Goal: Task Accomplishment & Management: Use online tool/utility

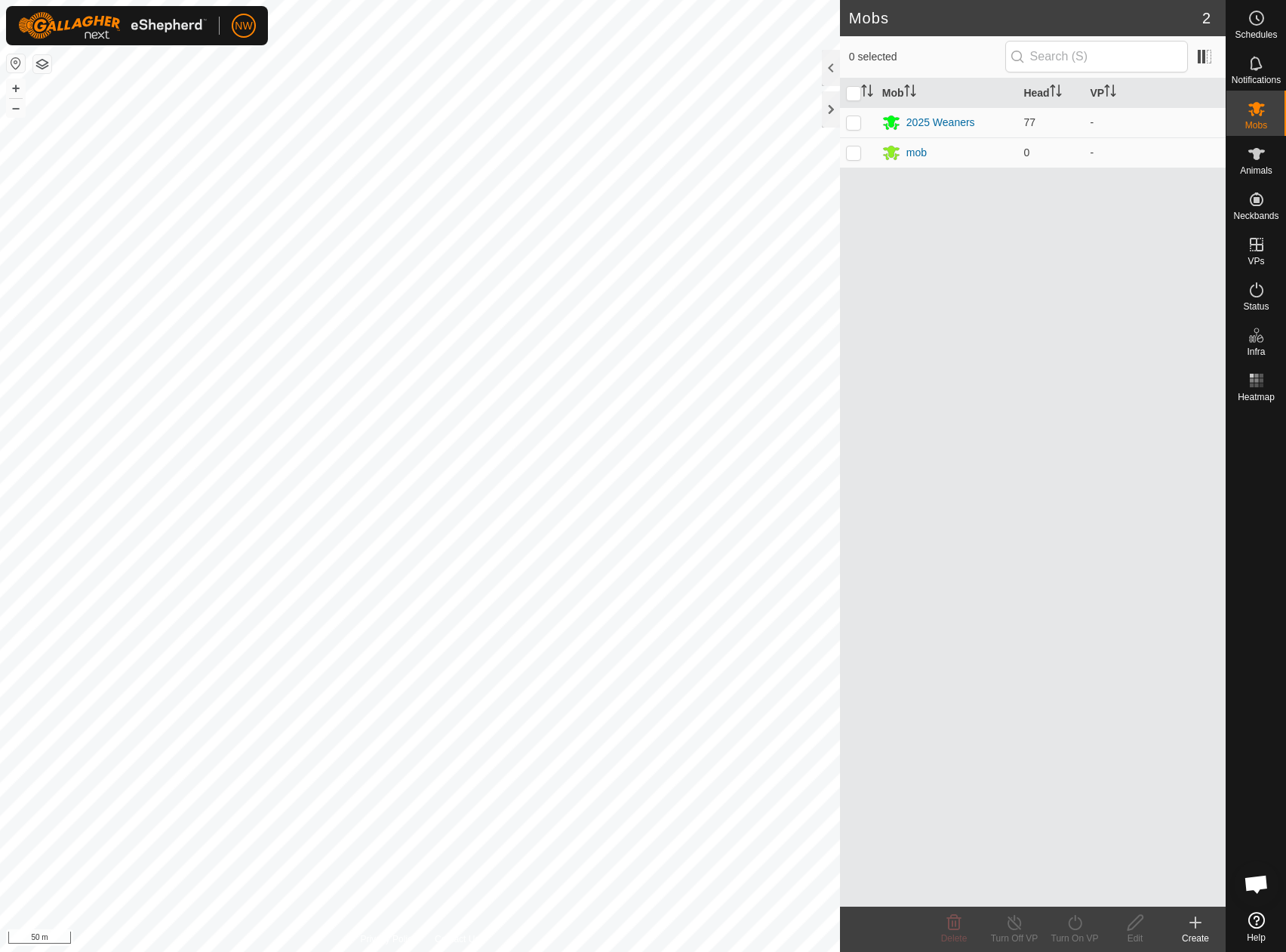
click at [113, 0] on html "NW Schedules Notifications Mobs Animals Neckbands VPs Status Infra Heatmap Help…" at bounding box center [643, 476] width 1286 height 952
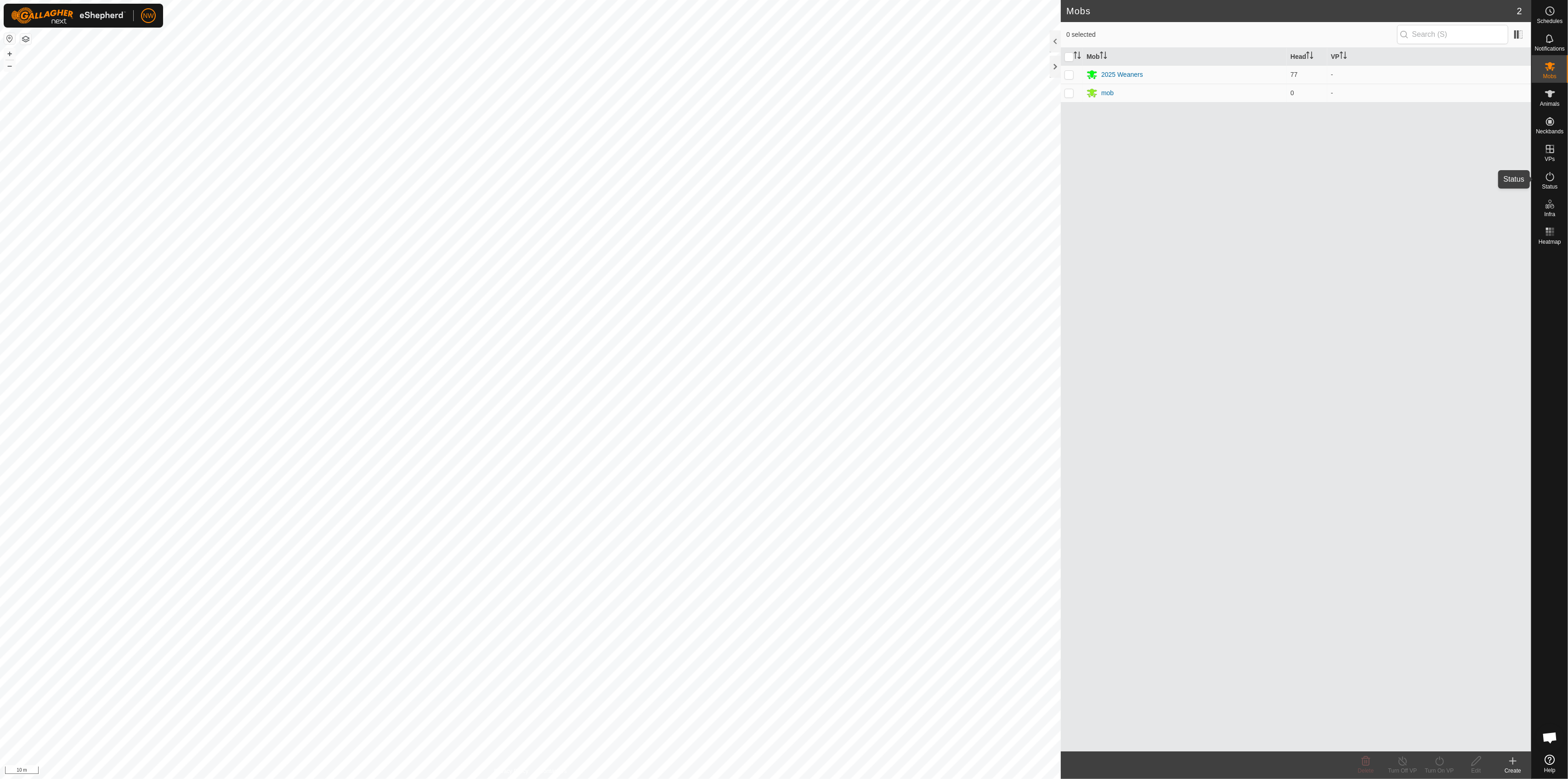
click at [782, 178] on icon at bounding box center [1550, 177] width 11 height 11
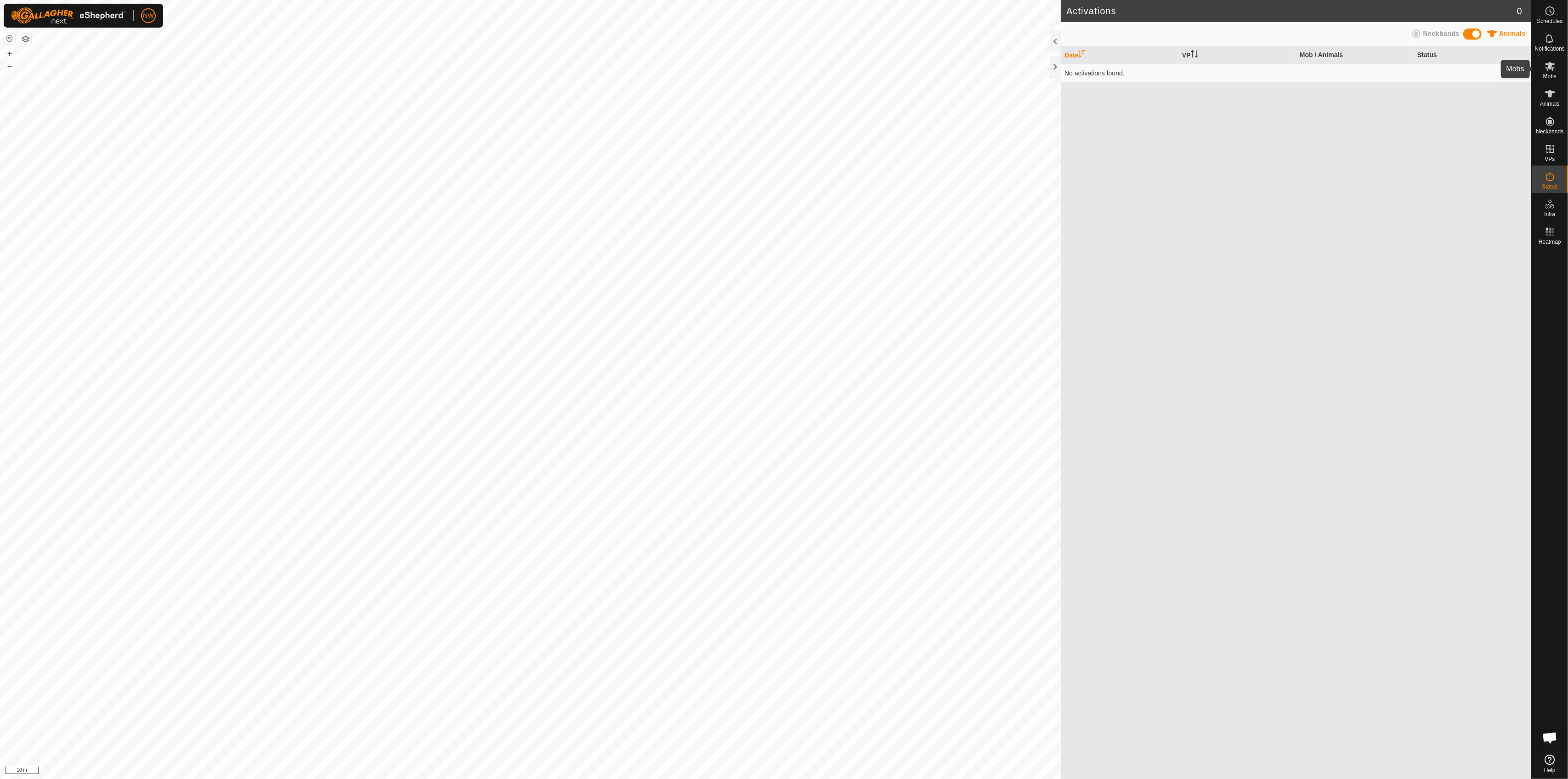
click at [782, 72] on div "Mobs" at bounding box center [1550, 69] width 37 height 27
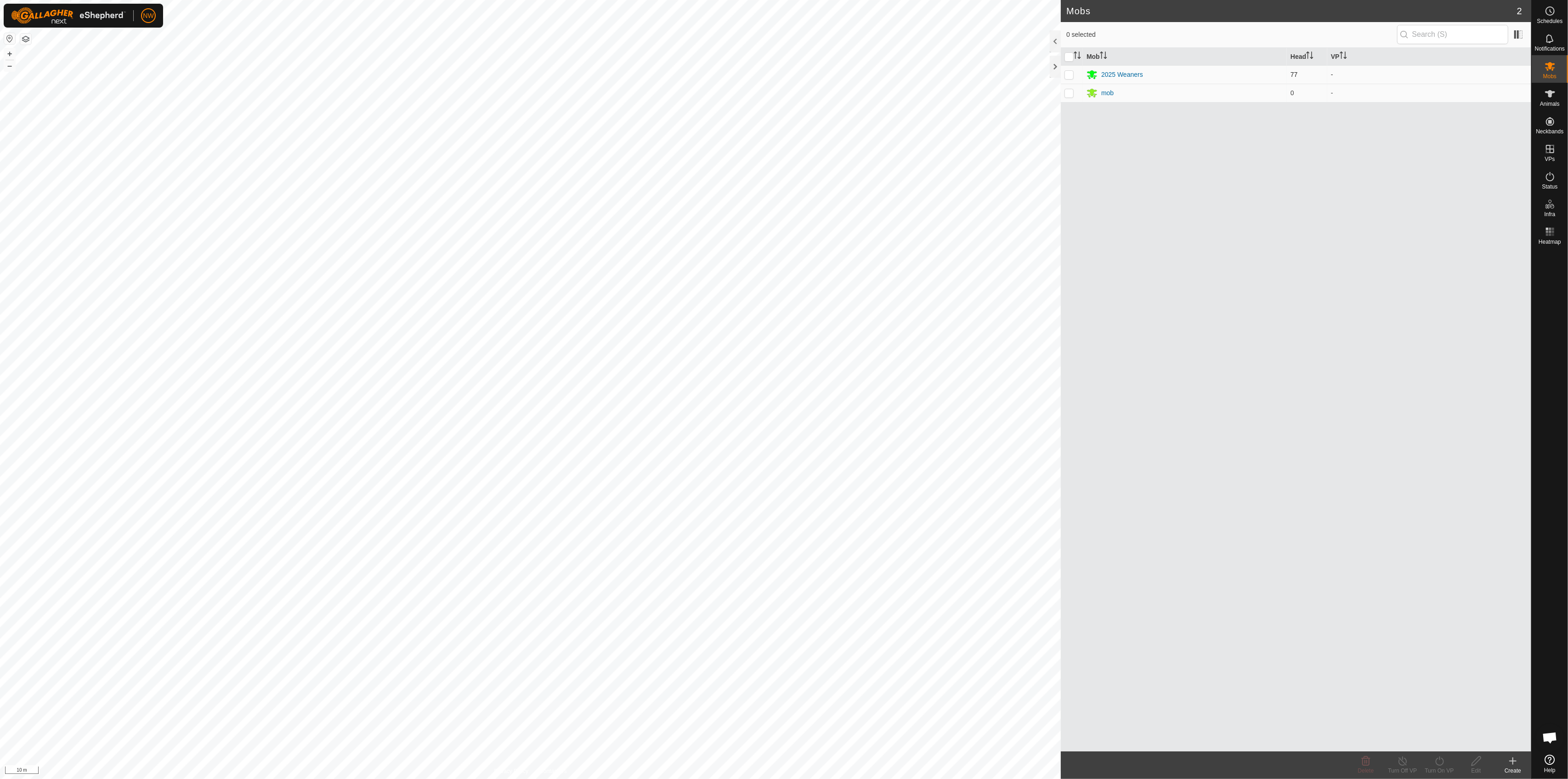
click at [782, 77] on p-checkbox at bounding box center [1069, 74] width 9 height 7
checkbox input "true"
click at [782, 54] on input "checkbox" at bounding box center [1069, 57] width 9 height 9
checkbox input "true"
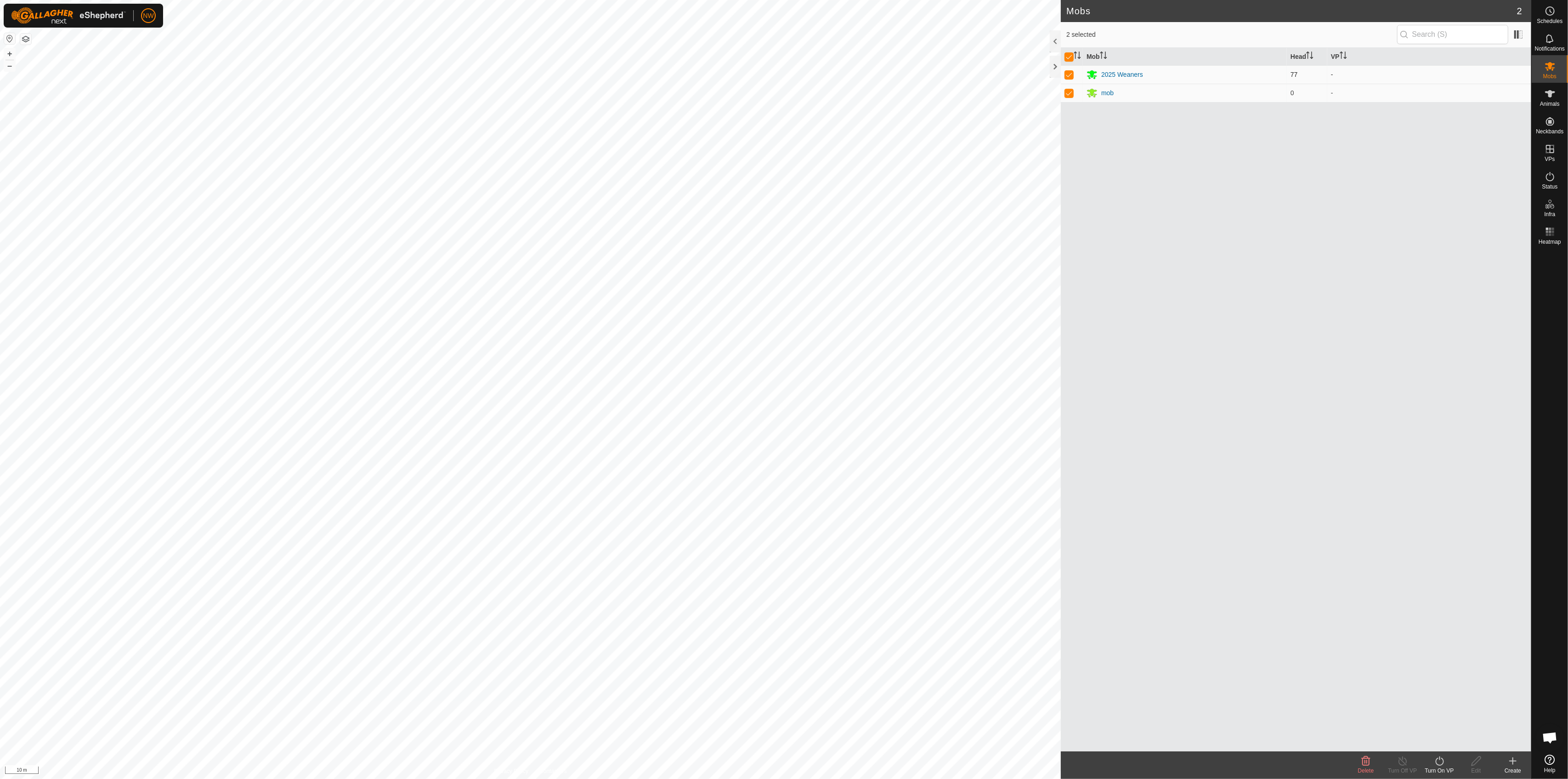
click at [782, 74] on p-checkbox at bounding box center [1069, 74] width 9 height 7
checkbox input "false"
click at [782, 74] on p-checkbox at bounding box center [1069, 74] width 9 height 7
checkbox input "true"
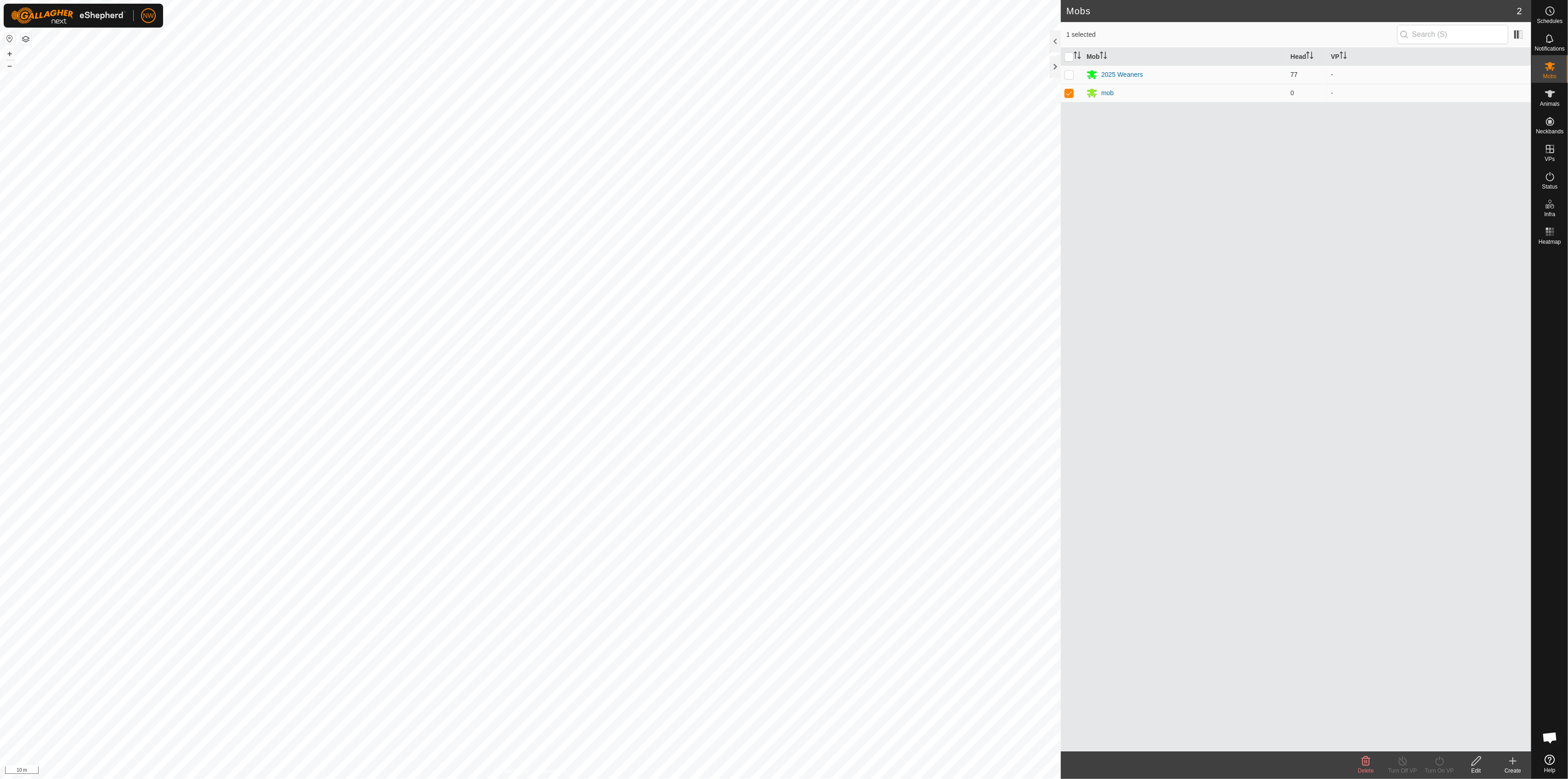
checkbox input "true"
click at [782, 97] on icon at bounding box center [1550, 94] width 11 height 11
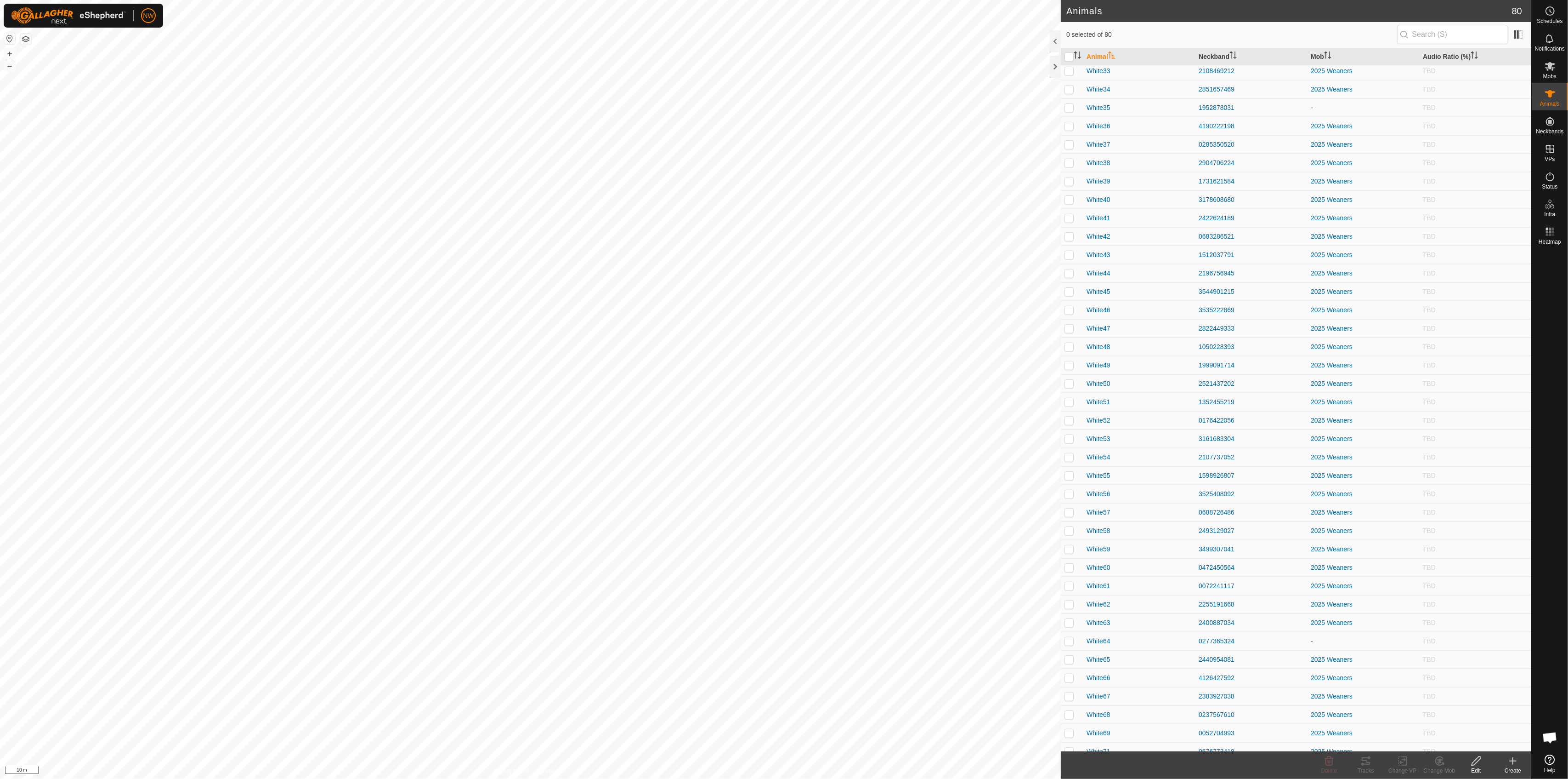
drag, startPoint x: 1394, startPoint y: 799, endPoint x: 1444, endPoint y: 808, distance: 50.8
click at [782, 579] on html "NW Schedules Notifications Mobs Animals Neckbands VPs Status Infra Heatmap Help…" at bounding box center [784, 389] width 1568 height 779
click at [782, 214] on td "TBD" at bounding box center [1475, 208] width 112 height 18
click at [782, 182] on es-activation-svg-icon at bounding box center [1550, 177] width 16 height 15
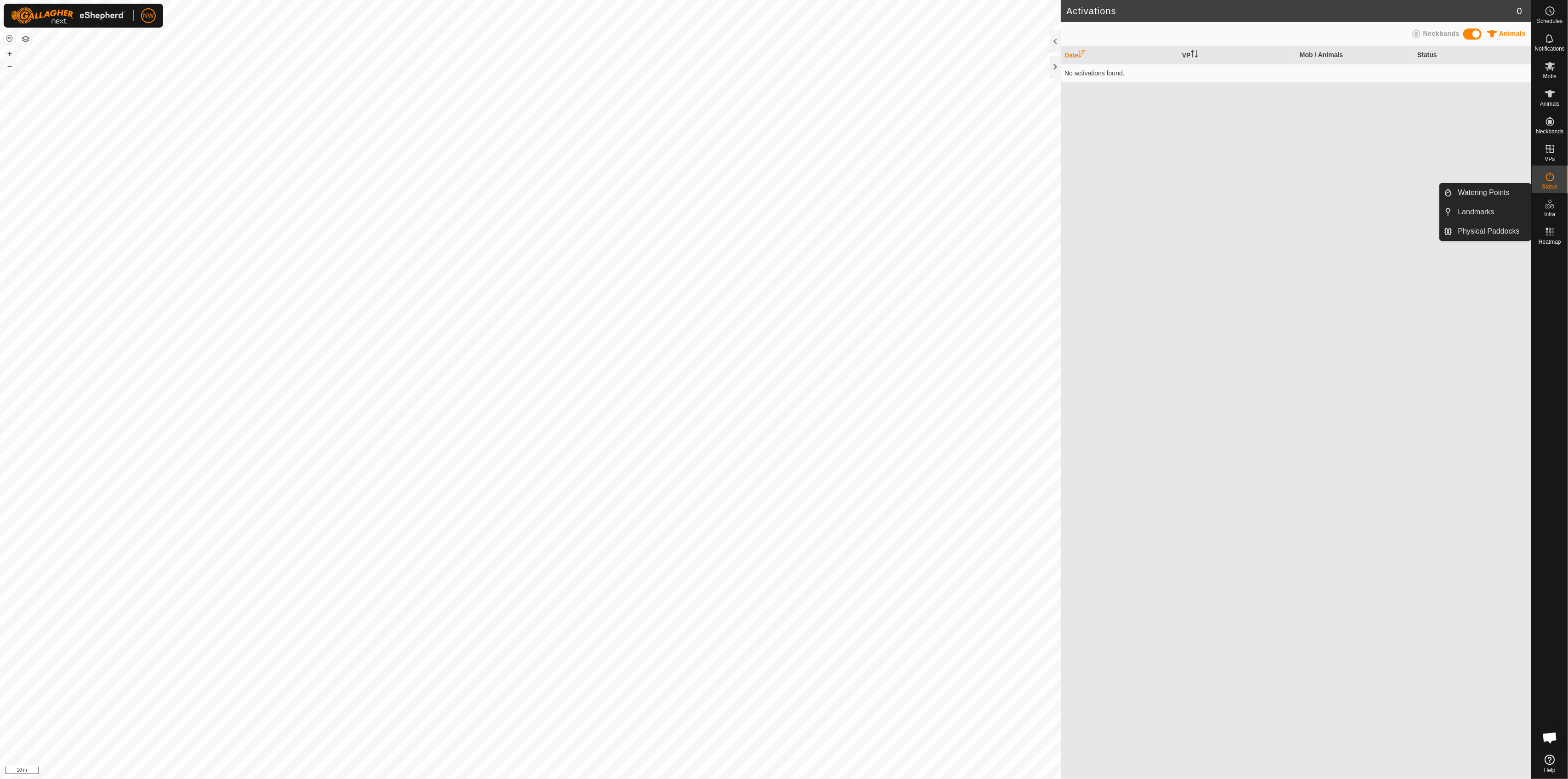
click at [782, 209] on icon at bounding box center [1550, 204] width 11 height 11
click at [782, 153] on icon at bounding box center [1550, 149] width 11 height 11
click at [782, 192] on div "Date VP Mob / Animals Status No activations found." at bounding box center [1296, 412] width 471 height 732
click at [782, 93] on icon at bounding box center [1550, 94] width 10 height 7
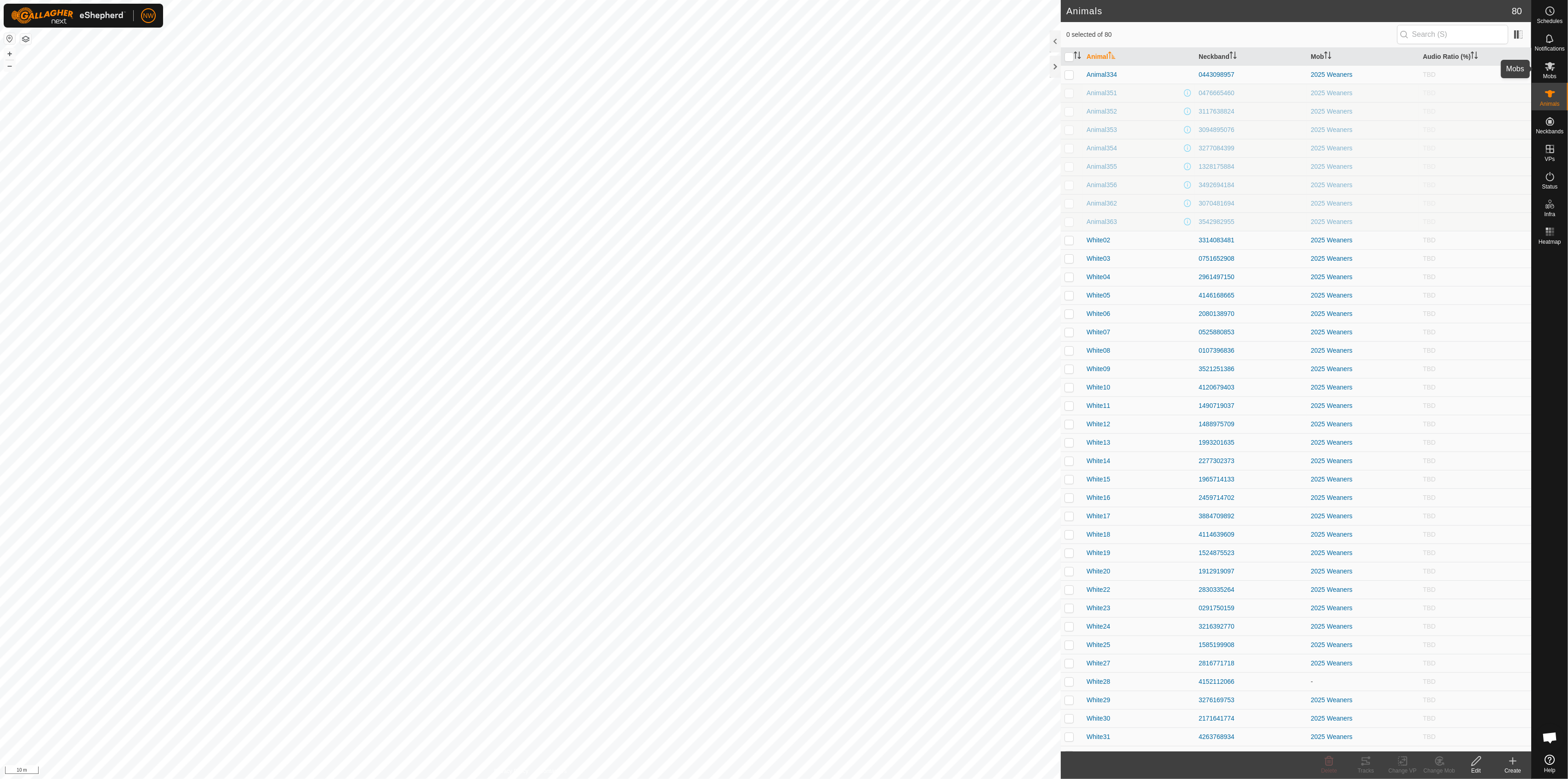
click at [782, 70] on icon at bounding box center [1550, 66] width 11 height 11
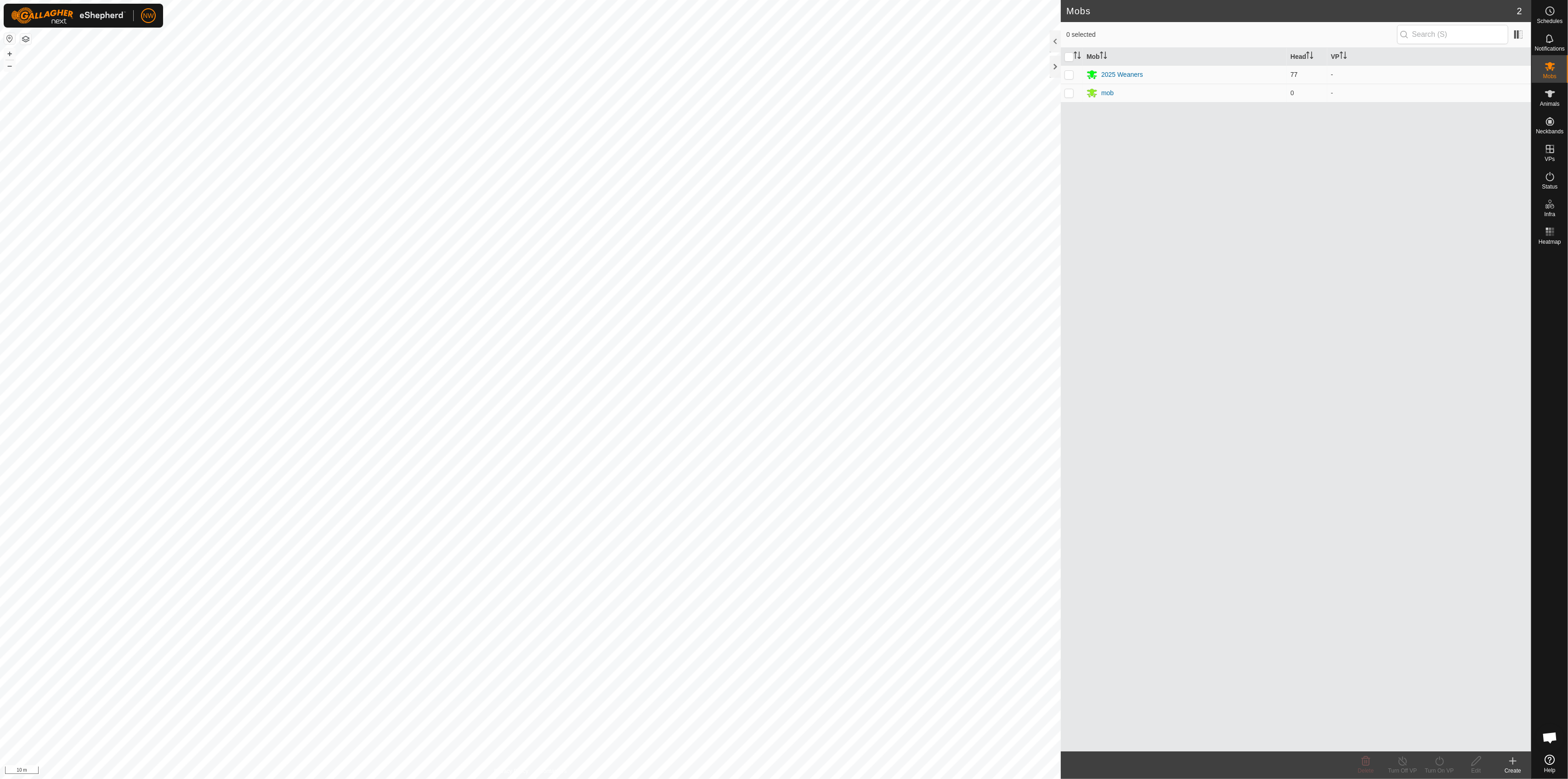
click at [782, 76] on p-checkbox at bounding box center [1069, 74] width 9 height 7
checkbox input "true"
click at [782, 55] on input "checkbox" at bounding box center [1069, 57] width 9 height 9
checkbox input "true"
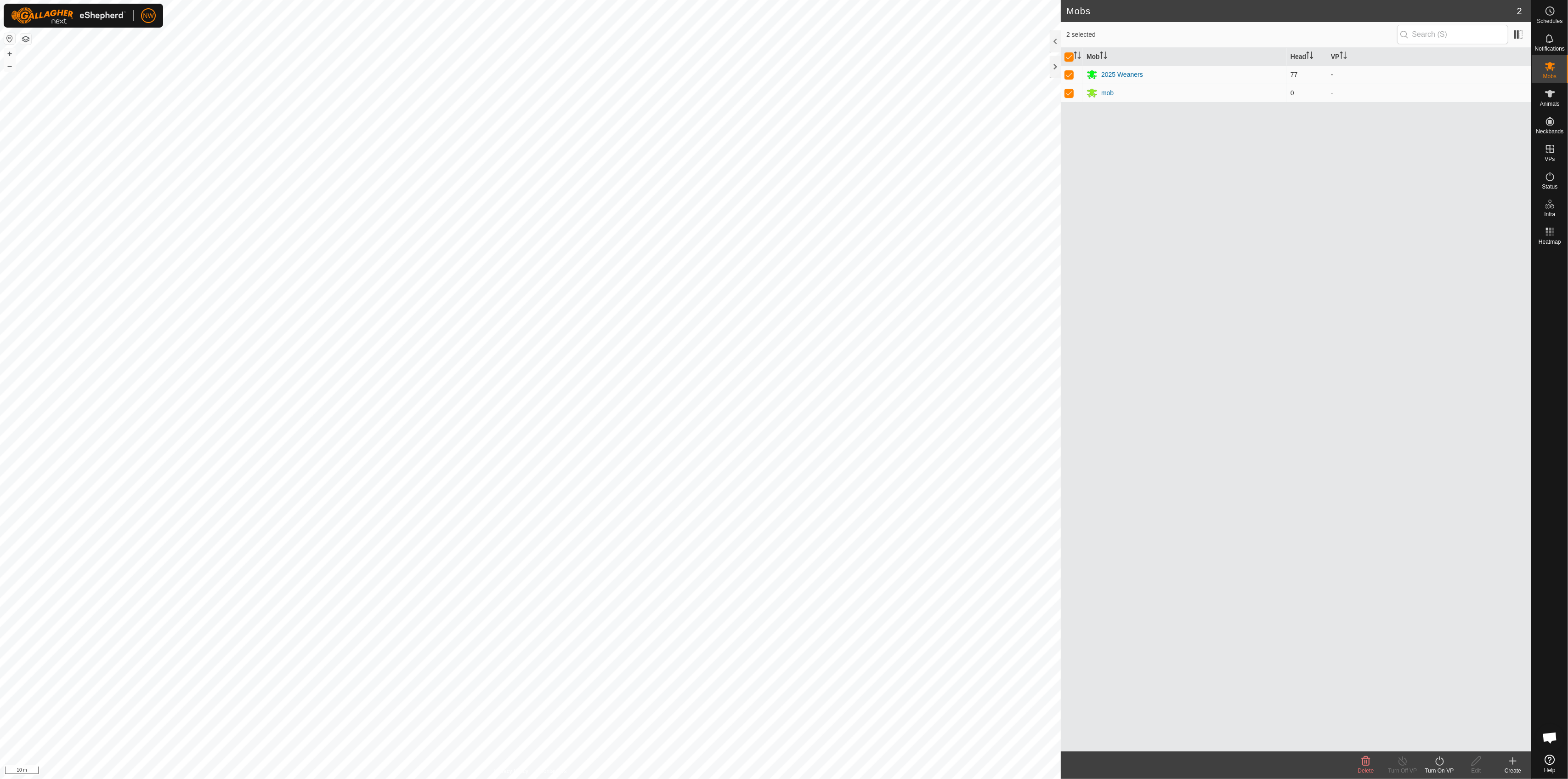
click at [782, 72] on p-checkbox at bounding box center [1069, 74] width 9 height 7
checkbox input "false"
click at [782, 94] on td at bounding box center [1072, 93] width 22 height 18
checkbox input "false"
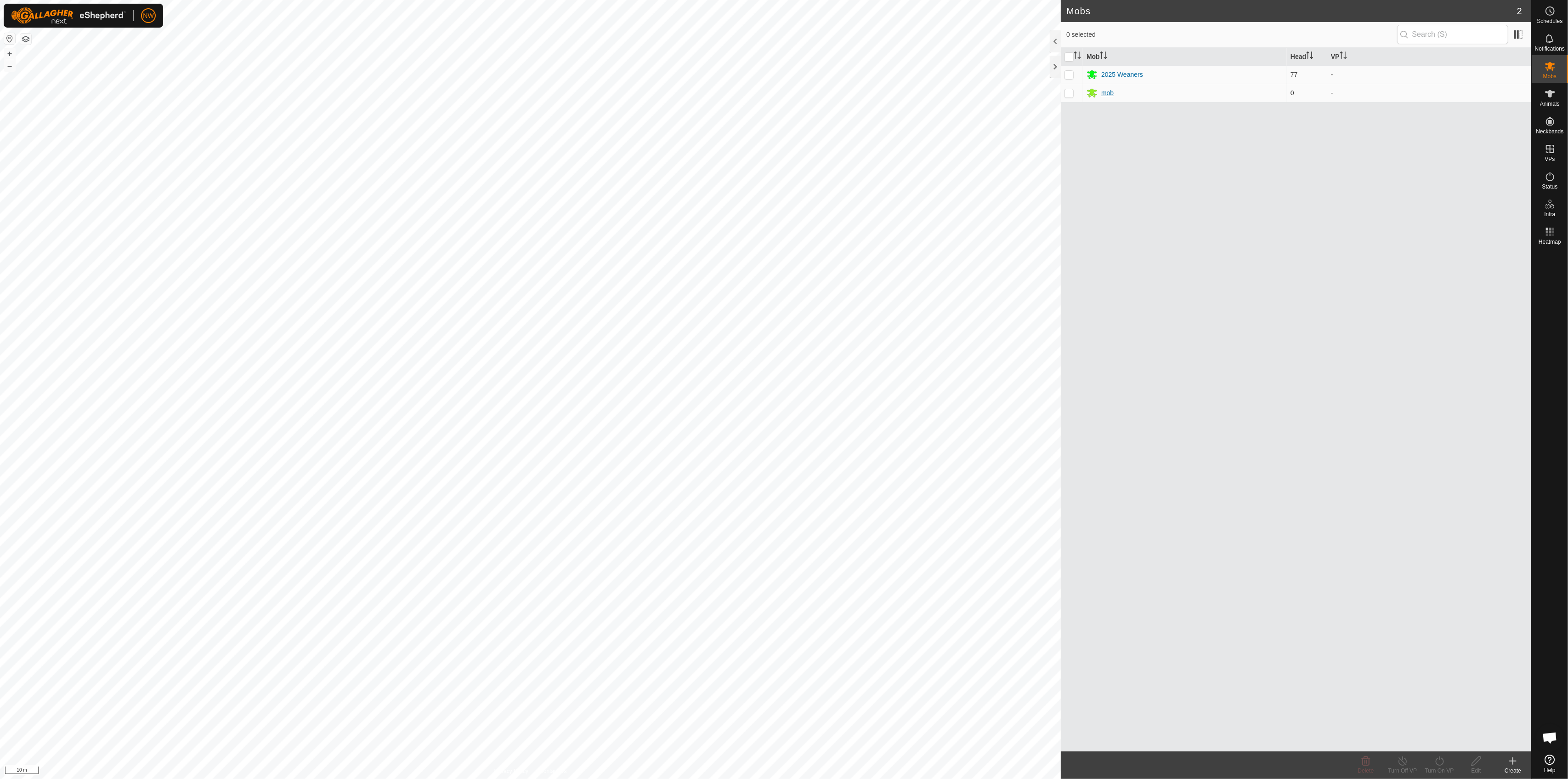
click at [782, 92] on div "mob" at bounding box center [1185, 93] width 197 height 11
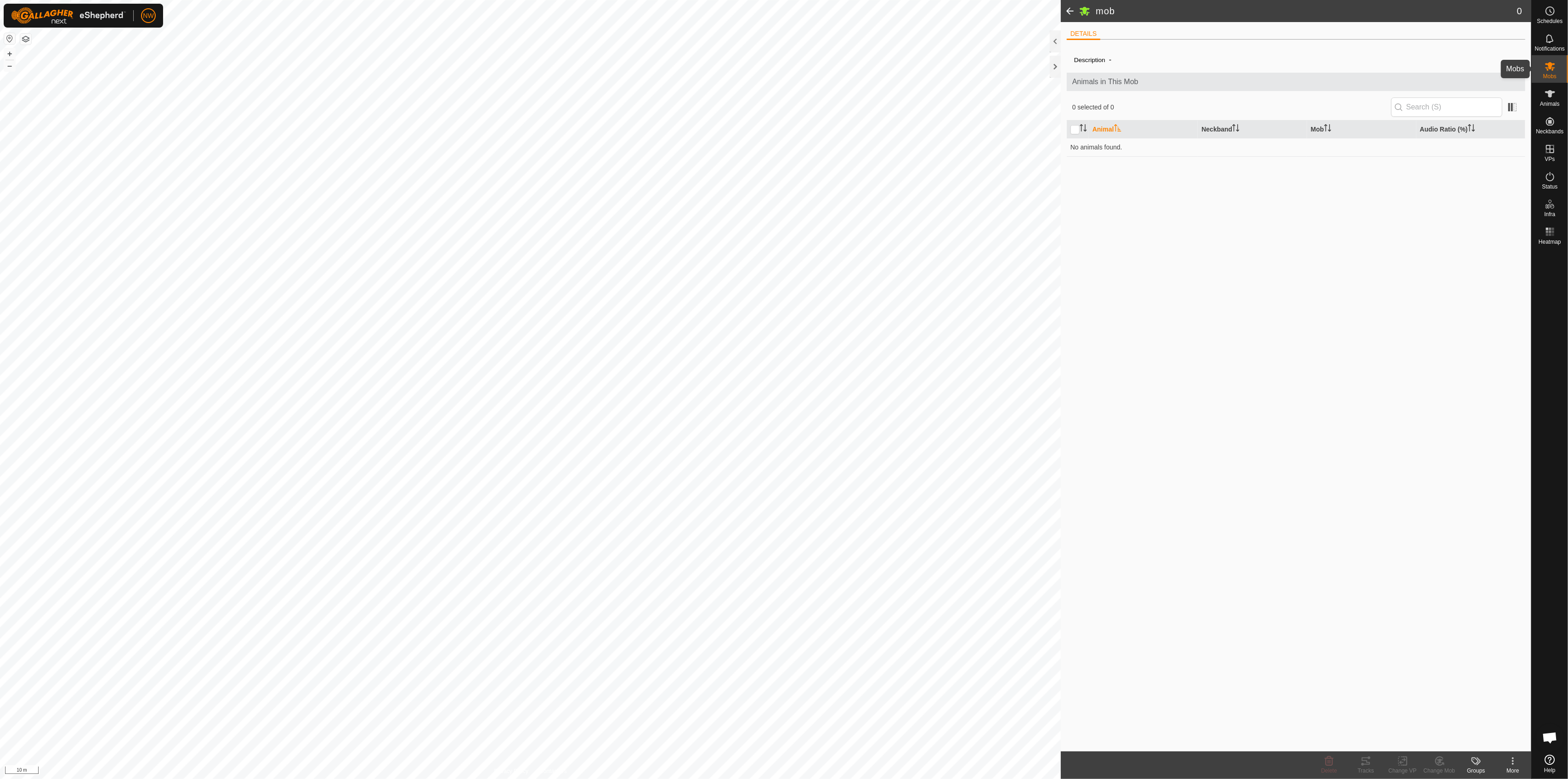
click at [782, 65] on es-mob-svg-icon at bounding box center [1550, 66] width 16 height 15
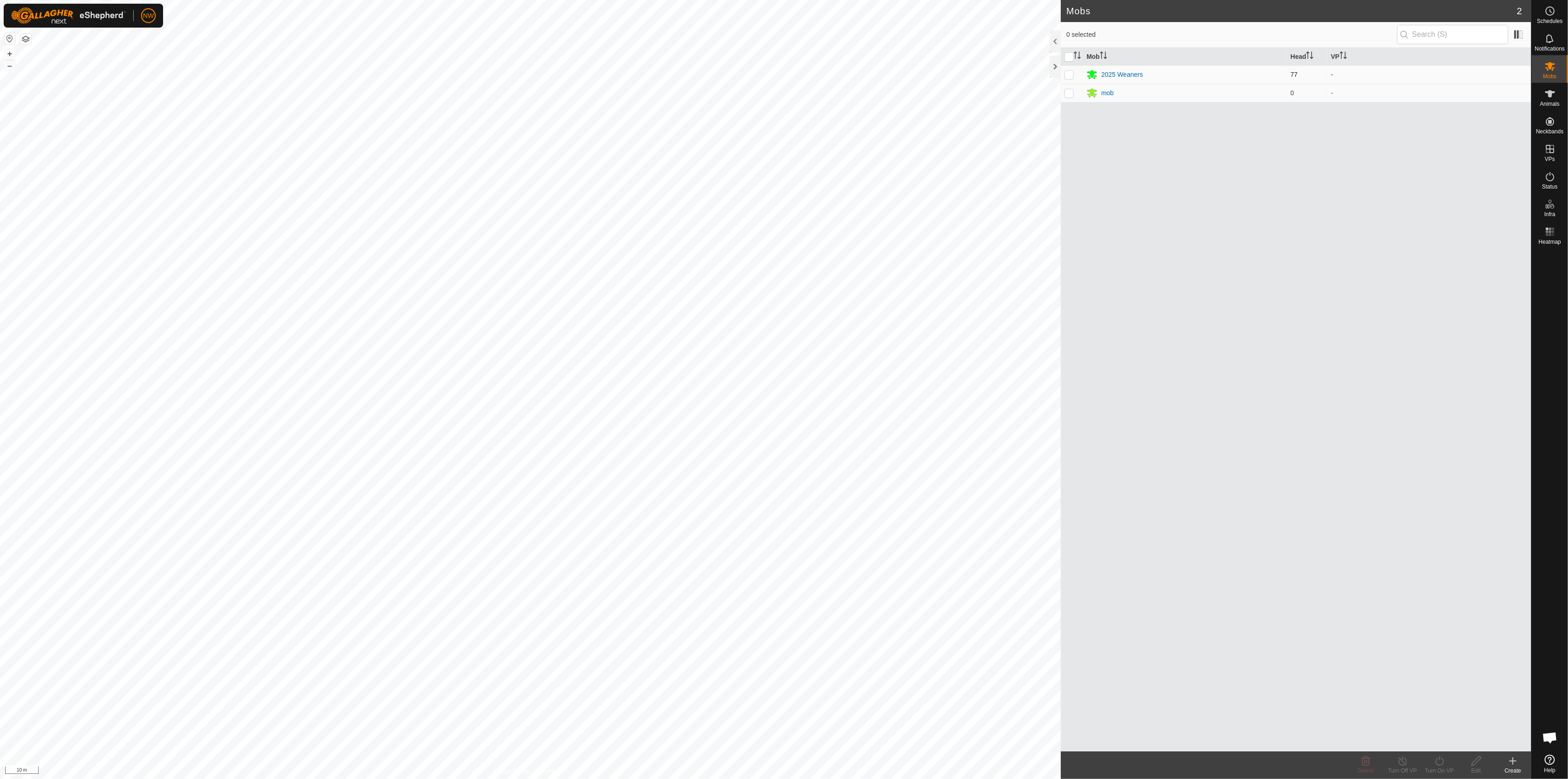
click at [782, 72] on p-checkbox at bounding box center [1069, 74] width 9 height 7
checkbox input "true"
click at [782, 74] on div "2025 Weaners" at bounding box center [1122, 75] width 42 height 10
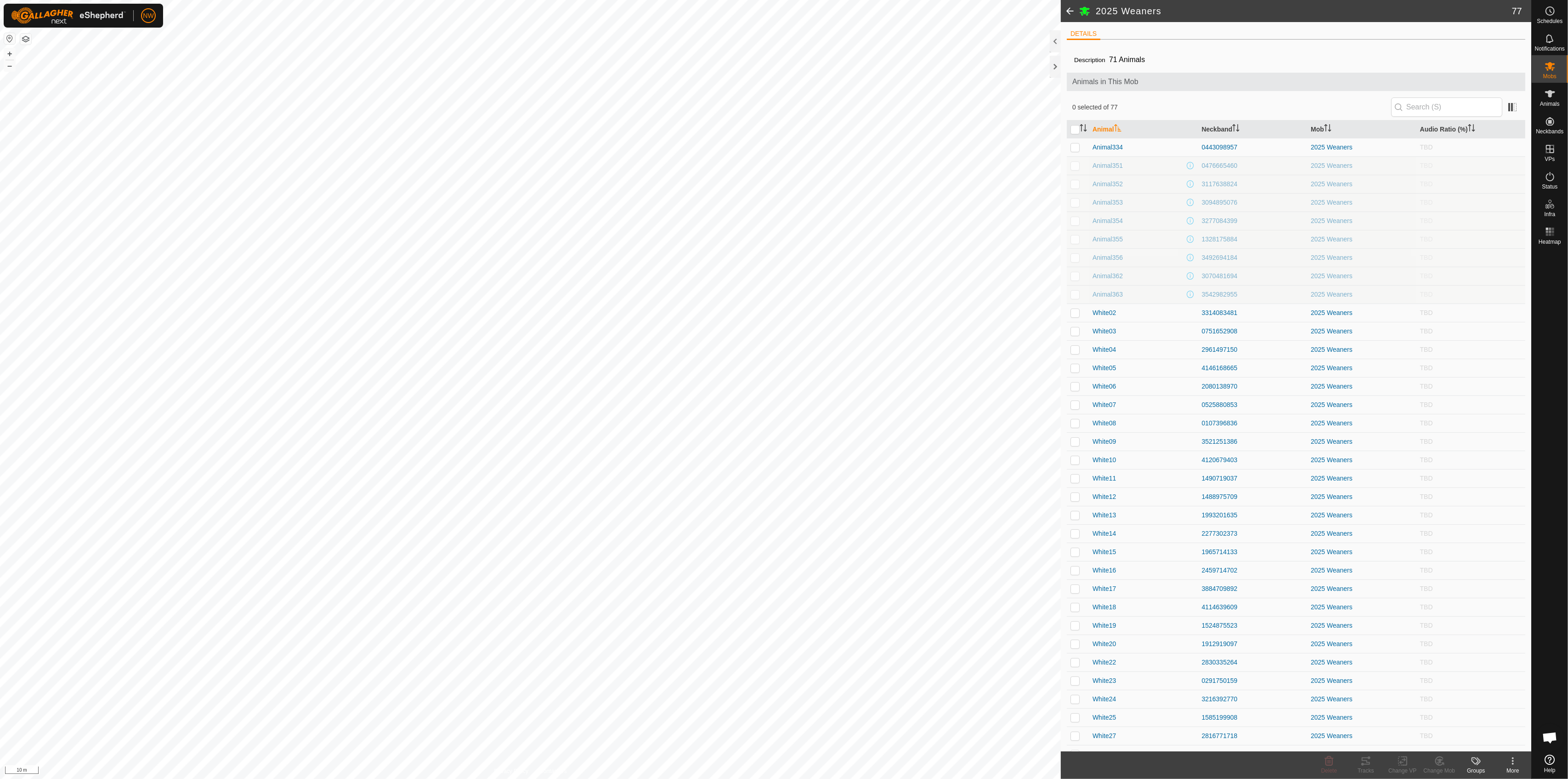
scroll to position [736, 0]
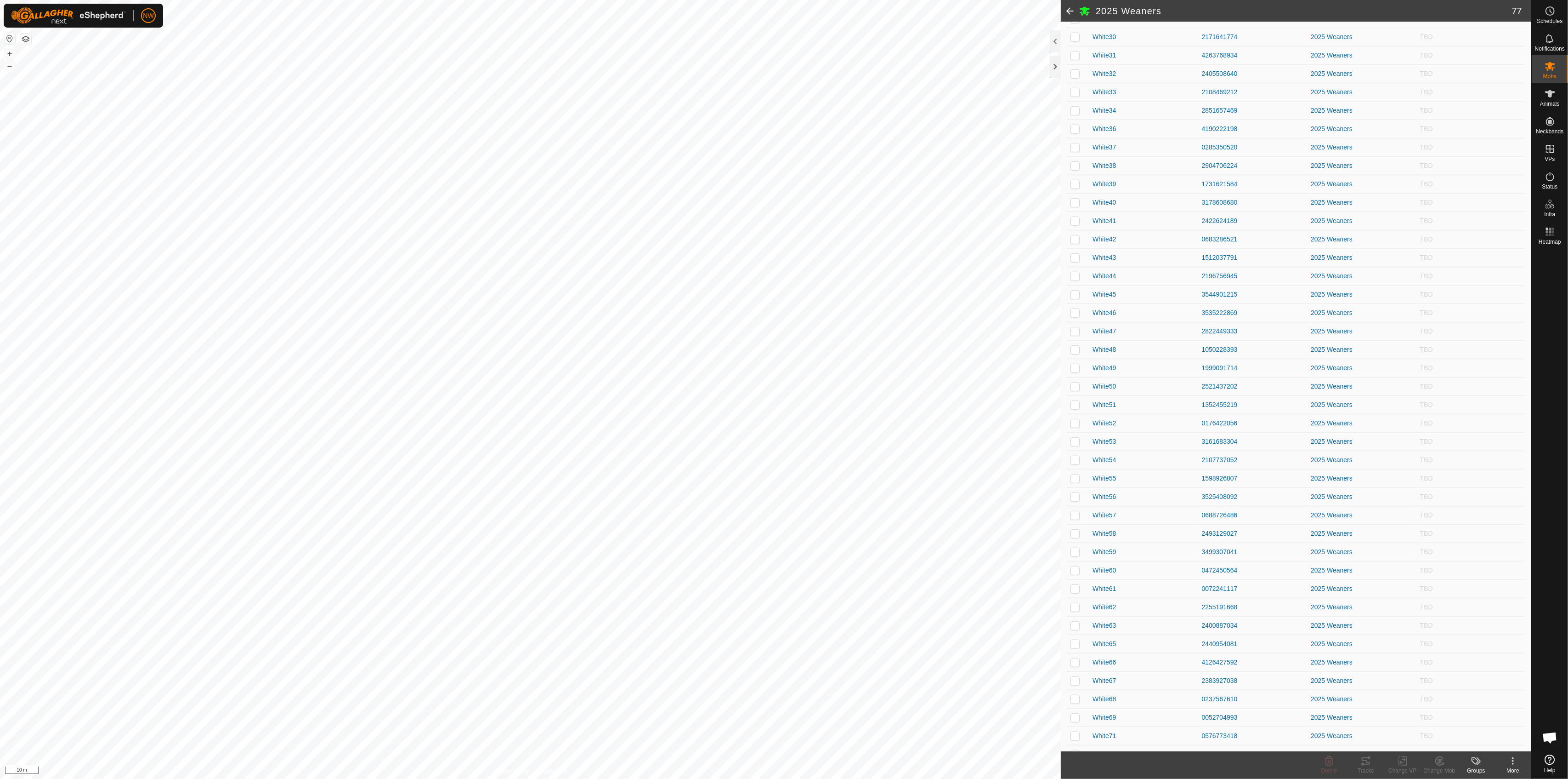
click at [782, 579] on icon at bounding box center [1476, 761] width 11 height 11
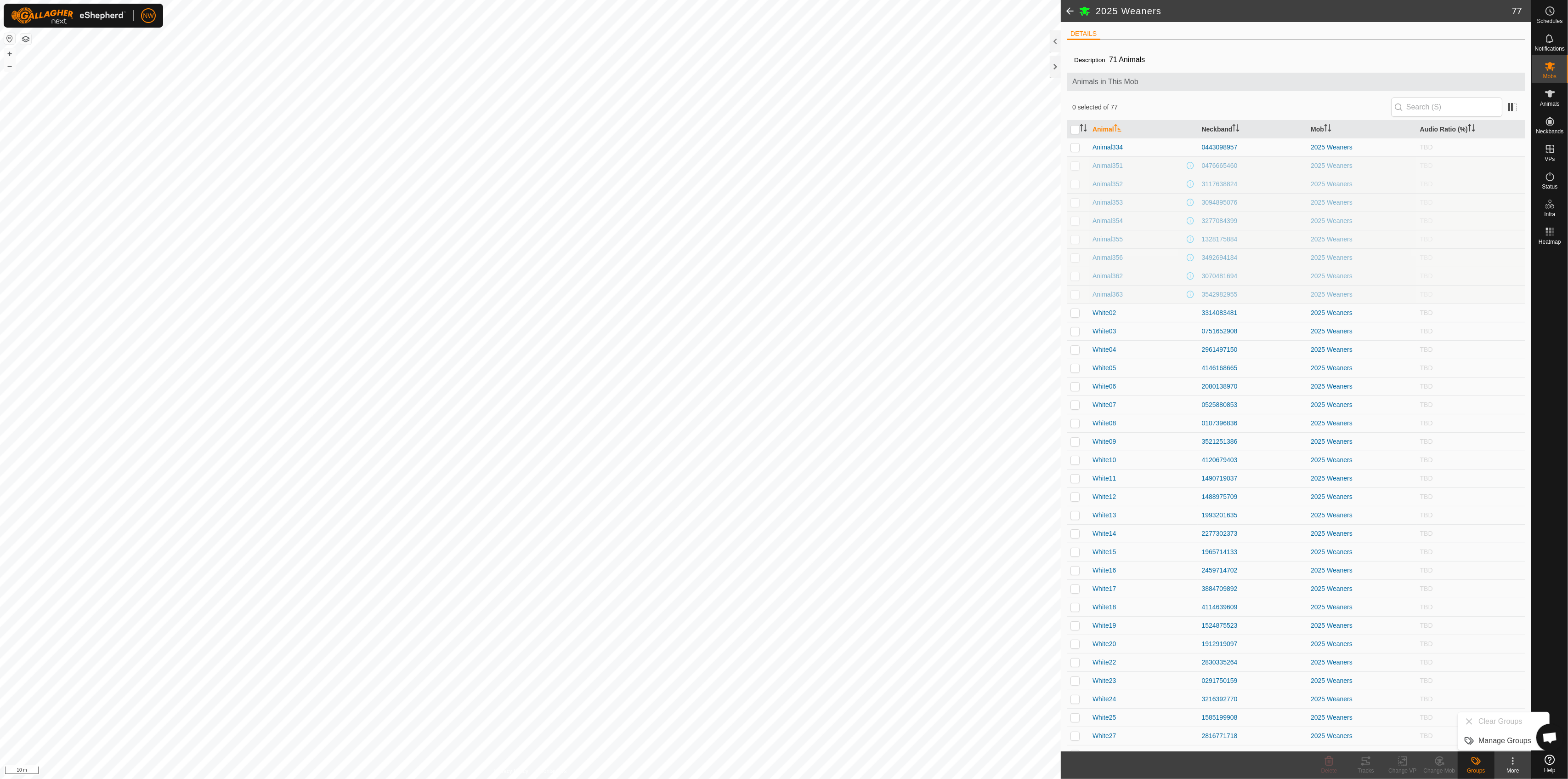
click at [782, 72] on es-mob-svg-icon at bounding box center [1550, 66] width 16 height 15
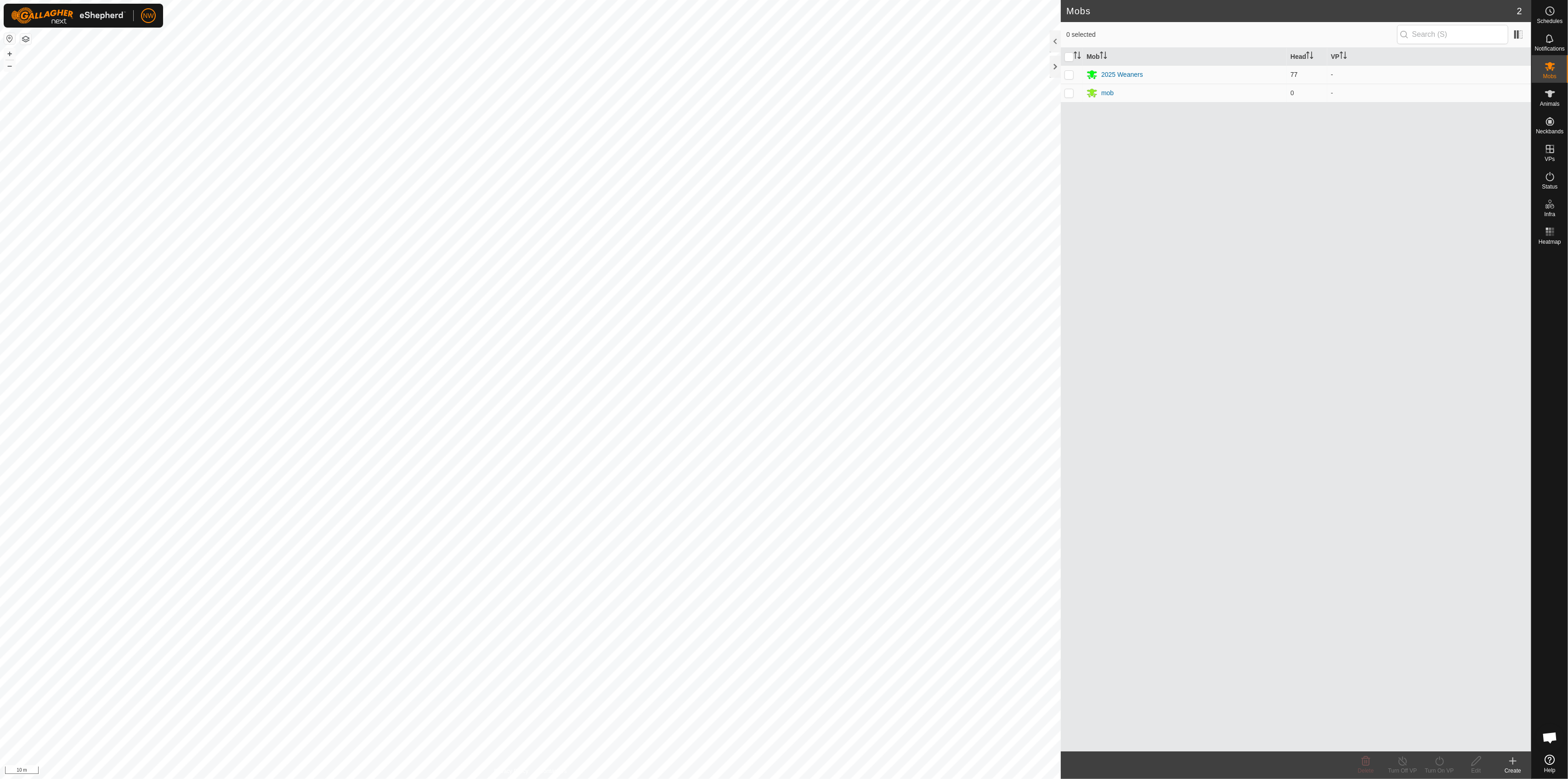
click at [782, 74] on p-checkbox at bounding box center [1069, 74] width 9 height 7
checkbox input "true"
drag, startPoint x: 1372, startPoint y: 301, endPoint x: 1567, endPoint y: 295, distance: 195.1
click at [782, 300] on div "Mob Head VP 2025 Weaners 77 - mob 0 -" at bounding box center [1296, 399] width 471 height 703
click at [782, 230] on icon at bounding box center [1550, 231] width 11 height 11
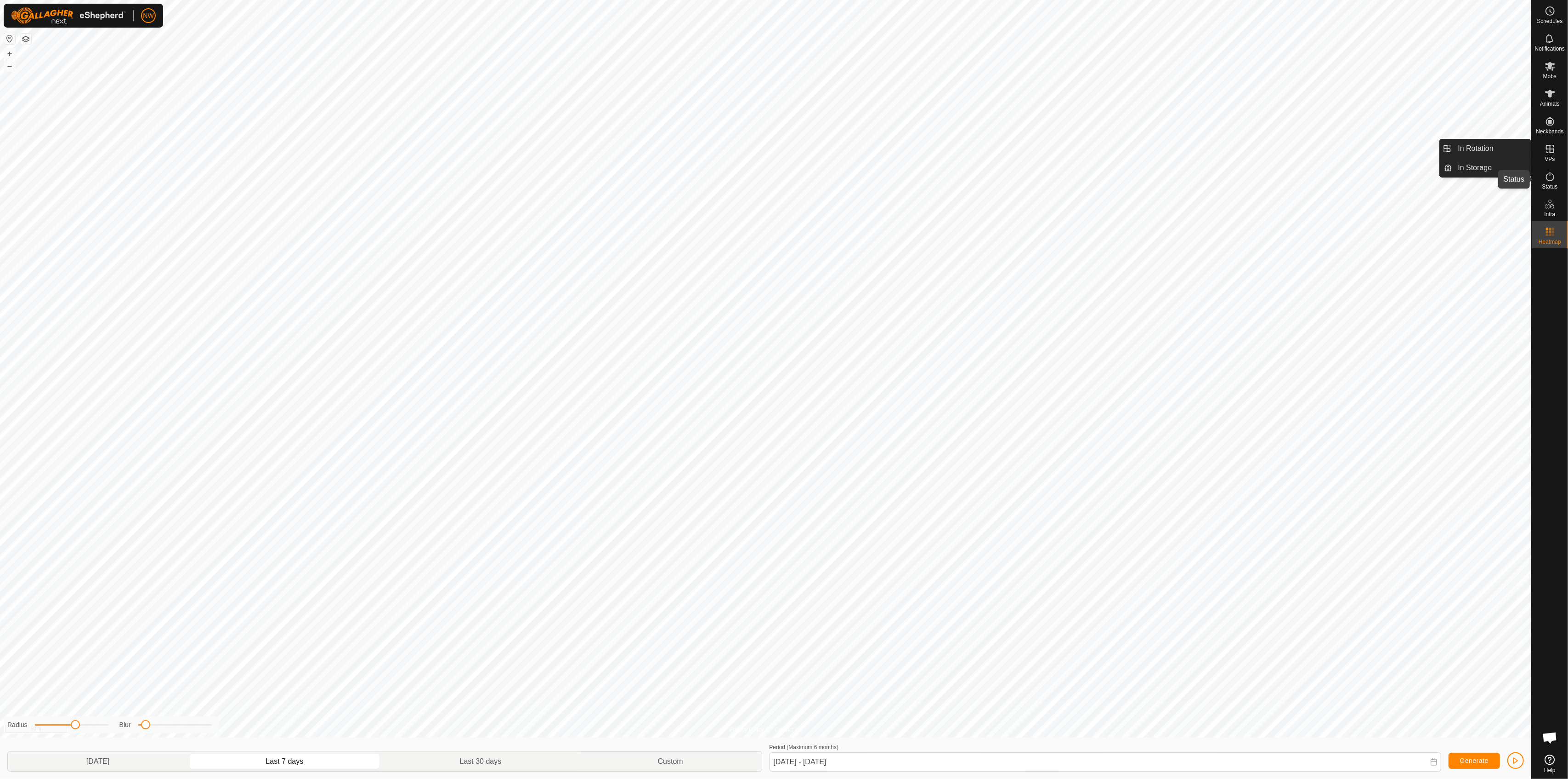
click at [782, 174] on icon at bounding box center [1550, 176] width 9 height 9
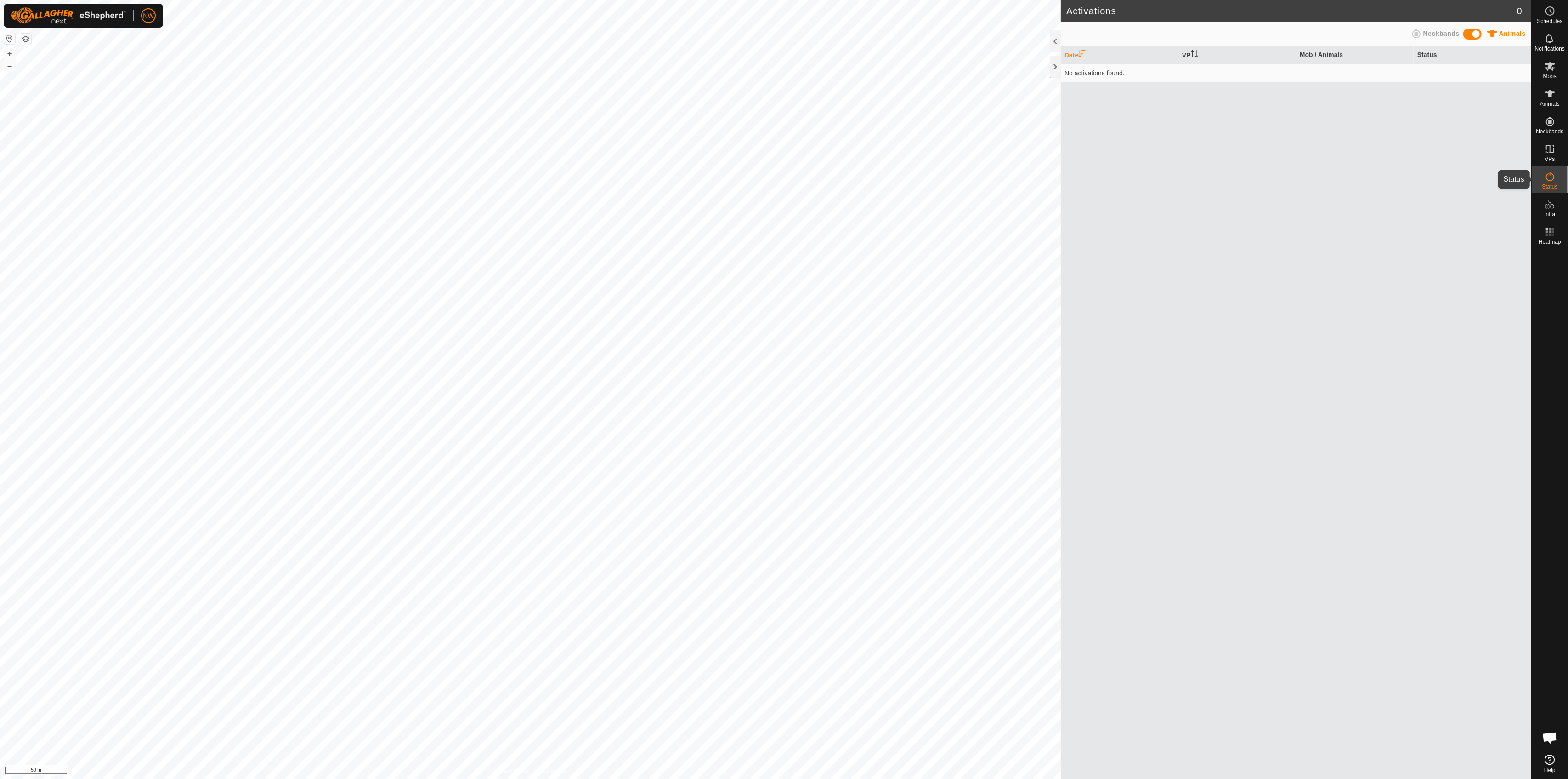
click at [782, 175] on icon at bounding box center [1550, 177] width 11 height 11
click at [782, 177] on icon at bounding box center [1550, 177] width 11 height 11
drag, startPoint x: 1094, startPoint y: 113, endPoint x: 1203, endPoint y: 190, distance: 133.5
click at [782, 120] on div "Date VP Mob / Animals Status No activations found." at bounding box center [1296, 412] width 471 height 732
click at [782, 32] on span "Animals" at bounding box center [1513, 33] width 27 height 7
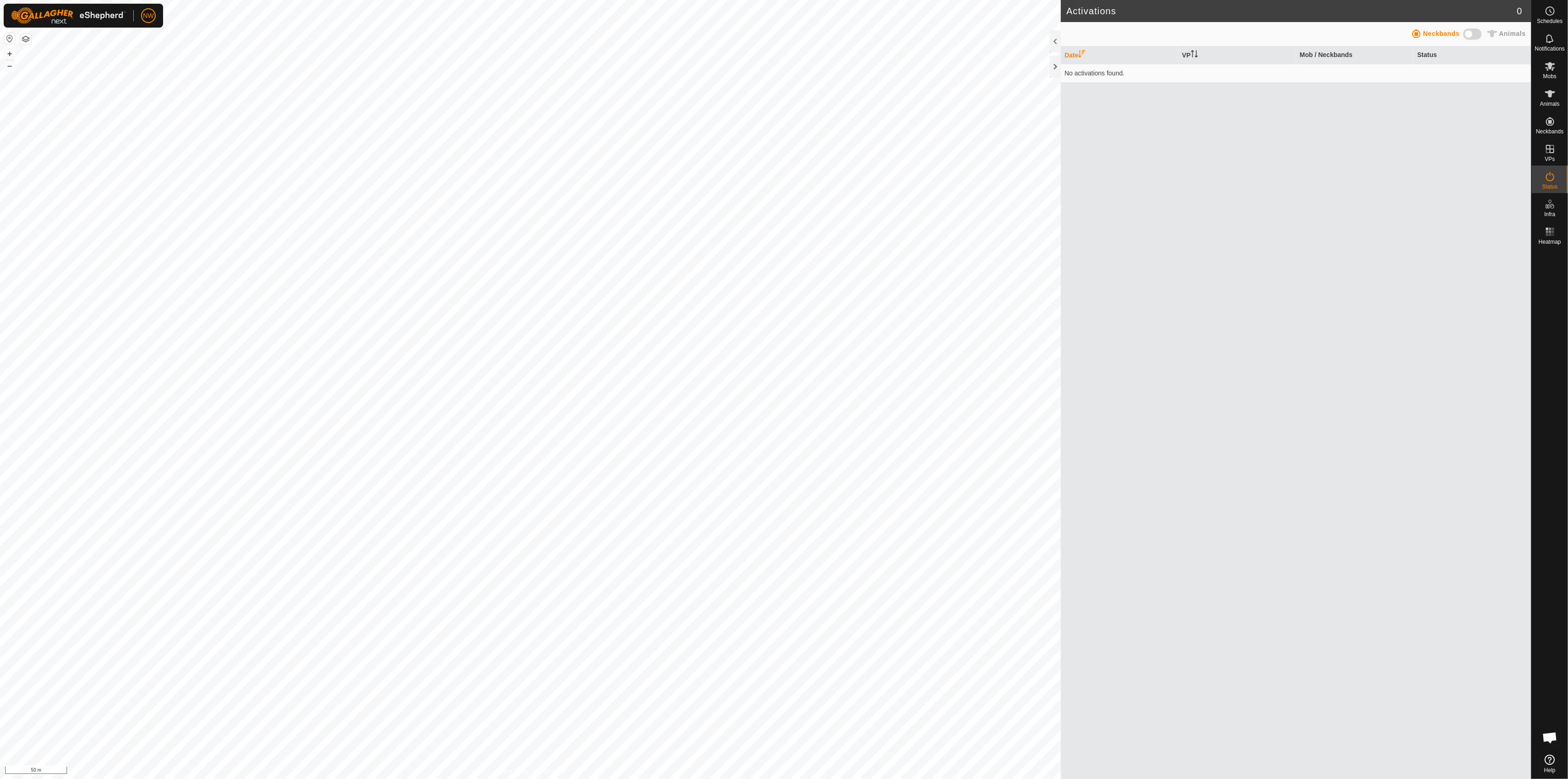
click at [782, 33] on span "Animals" at bounding box center [1513, 33] width 27 height 7
click at [782, 175] on icon at bounding box center [1550, 177] width 11 height 11
drag, startPoint x: 1550, startPoint y: 164, endPoint x: 1550, endPoint y: 146, distance: 18.0
click at [782, 146] on icon at bounding box center [1550, 149] width 9 height 9
click at [782, 122] on icon at bounding box center [1550, 121] width 9 height 9
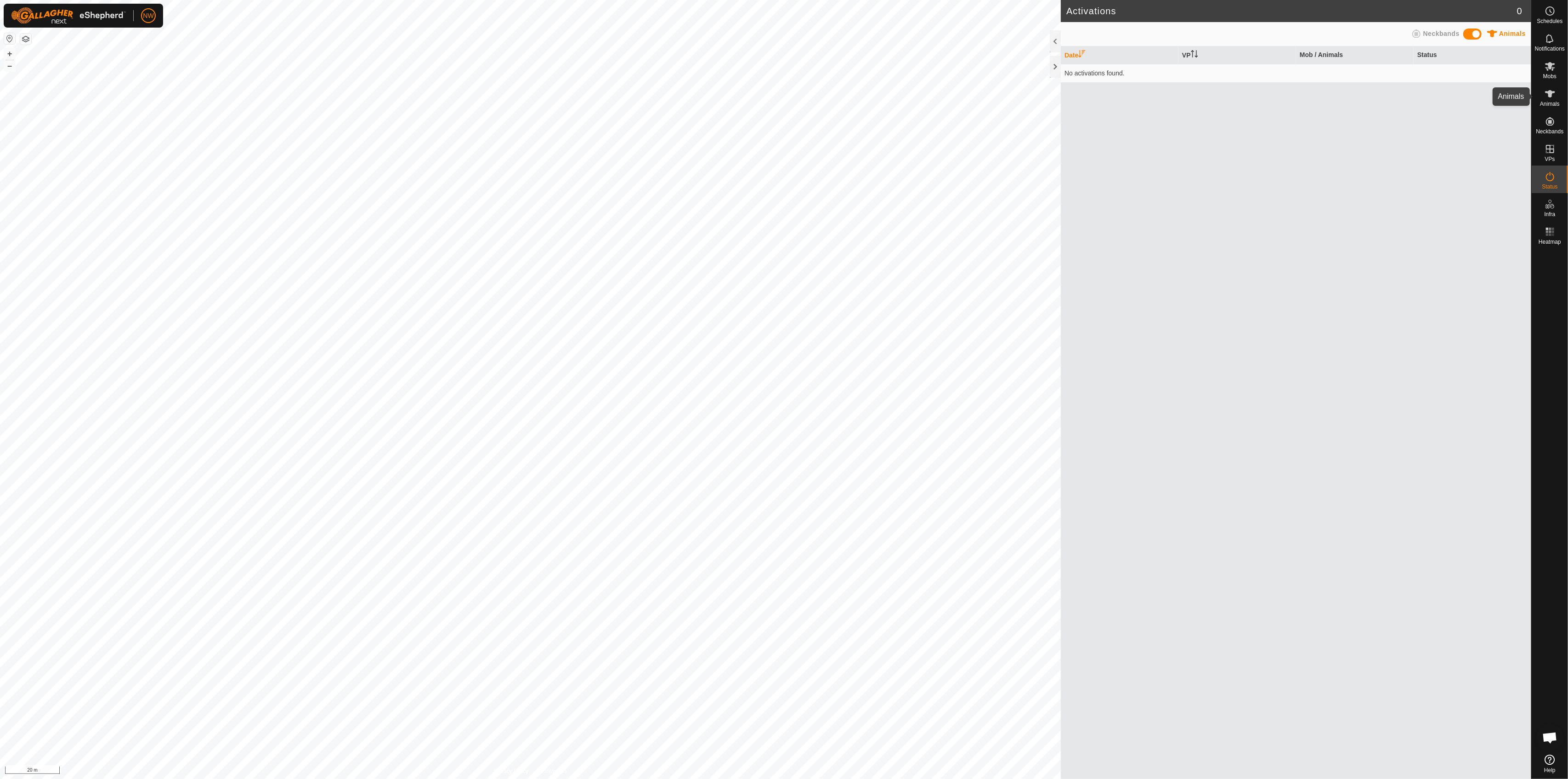
click at [782, 101] on span "Animals" at bounding box center [1550, 104] width 19 height 5
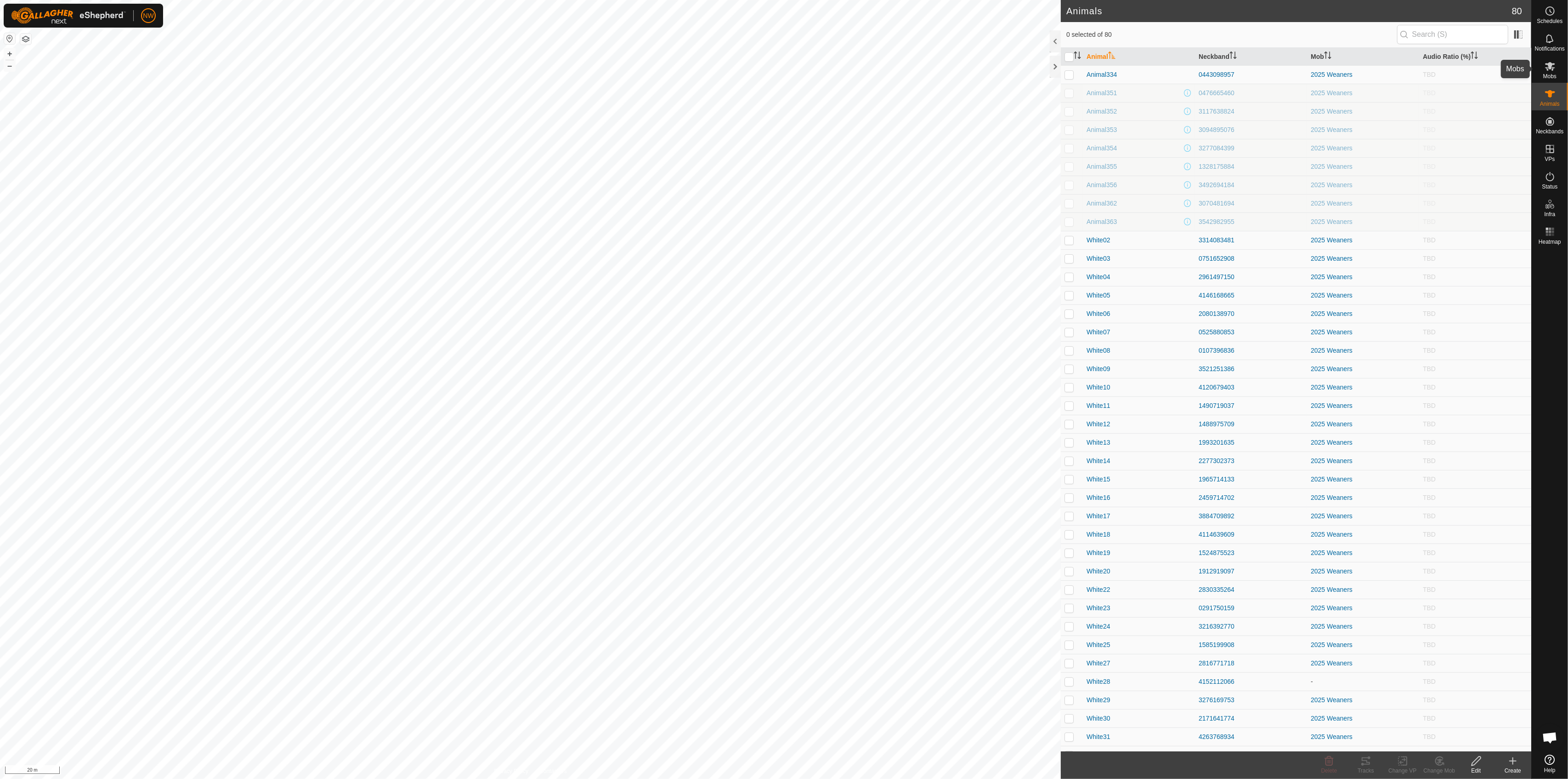
click at [782, 68] on icon at bounding box center [1550, 66] width 10 height 9
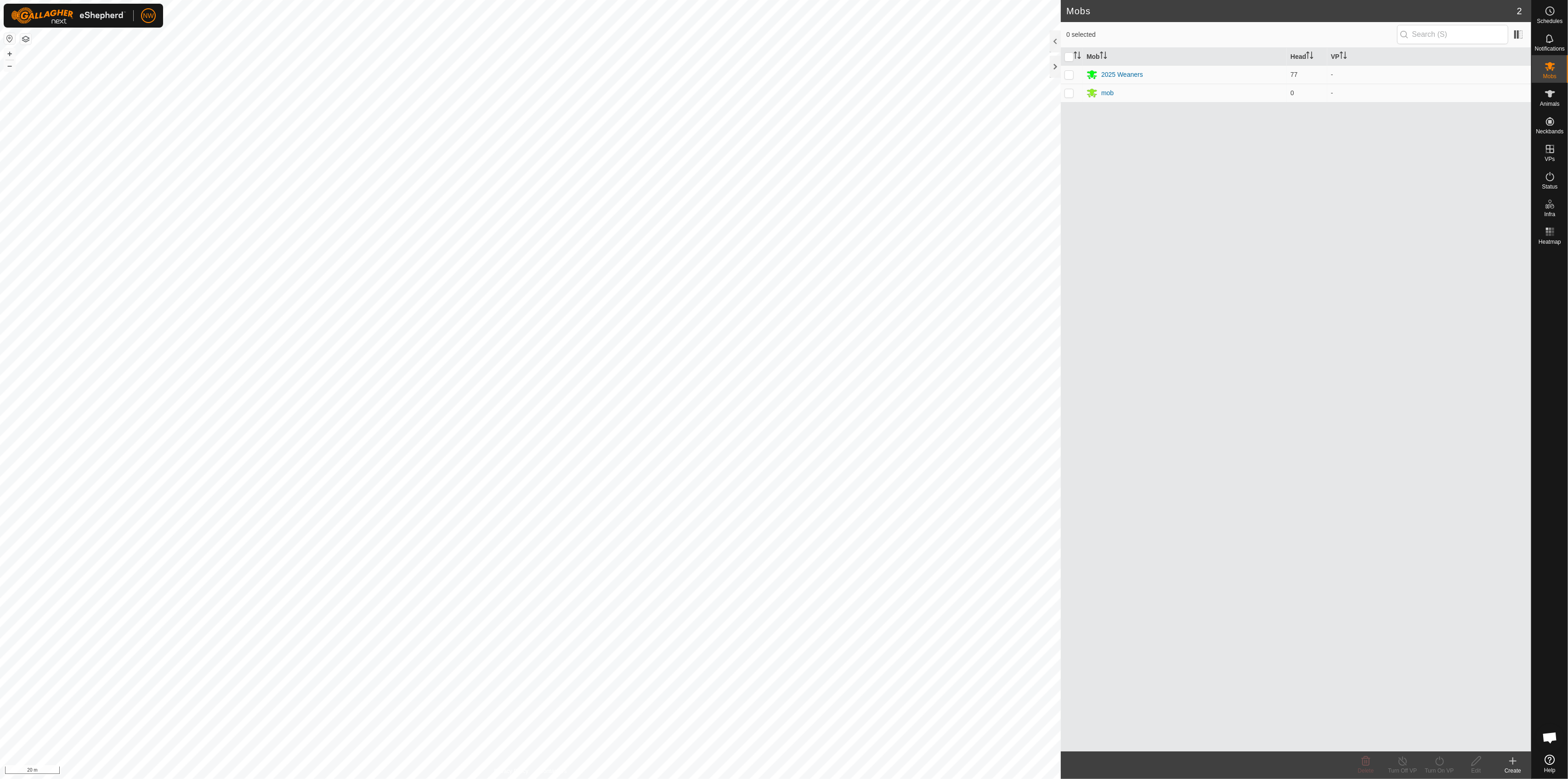
click at [782, 579] on icon at bounding box center [1550, 760] width 10 height 10
click at [782, 94] on icon at bounding box center [1550, 94] width 11 height 11
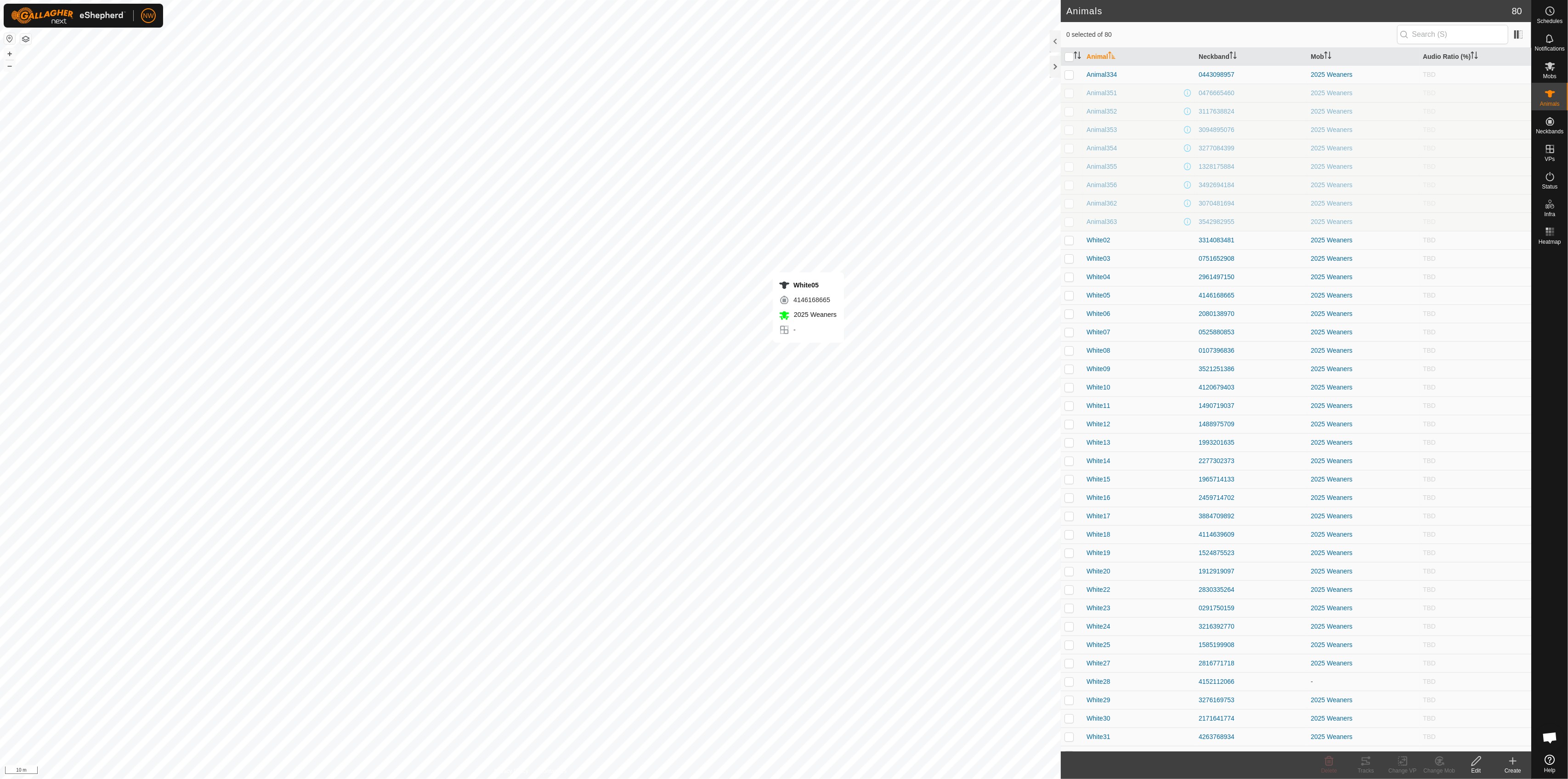
checkbox input "true"
click at [782, 579] on icon at bounding box center [1366, 761] width 11 height 11
